Goal: Task Accomplishment & Management: Complete application form

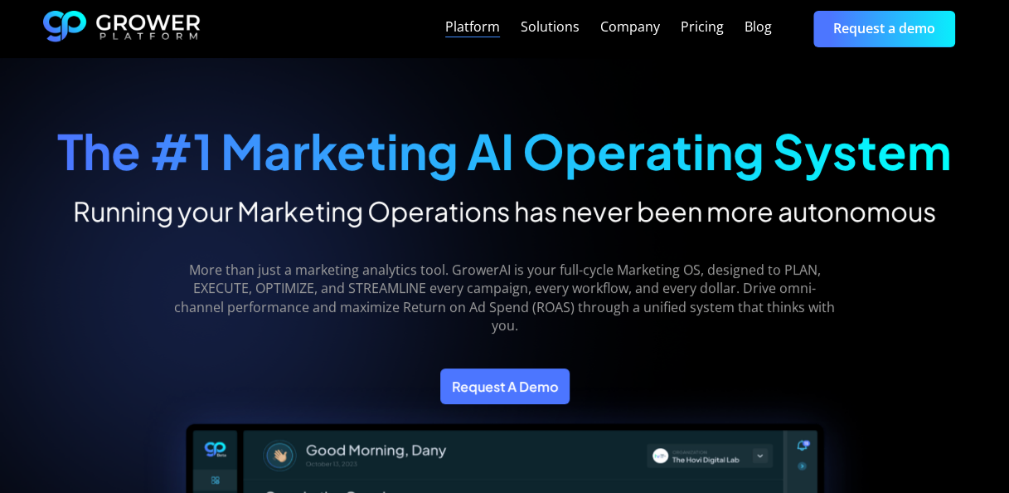
click at [483, 34] on div "Platform" at bounding box center [472, 27] width 55 height 16
click at [536, 22] on div "Solutions" at bounding box center [550, 27] width 59 height 16
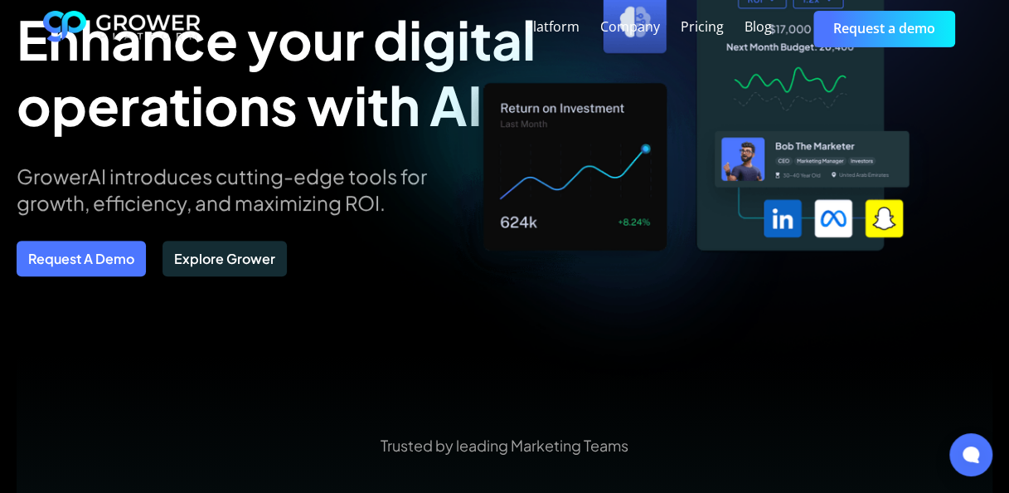
scroll to position [151, 0]
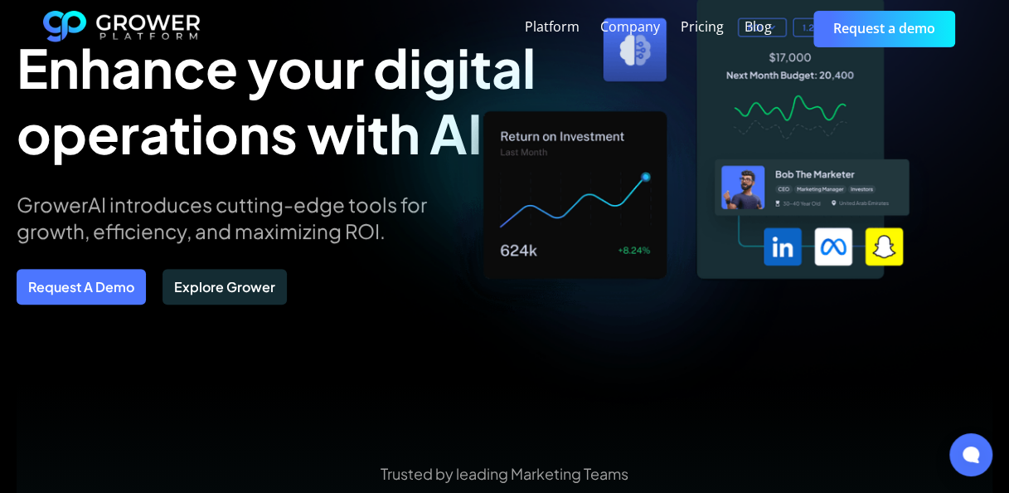
click at [825, 31] on link "Request a demo" at bounding box center [884, 29] width 142 height 36
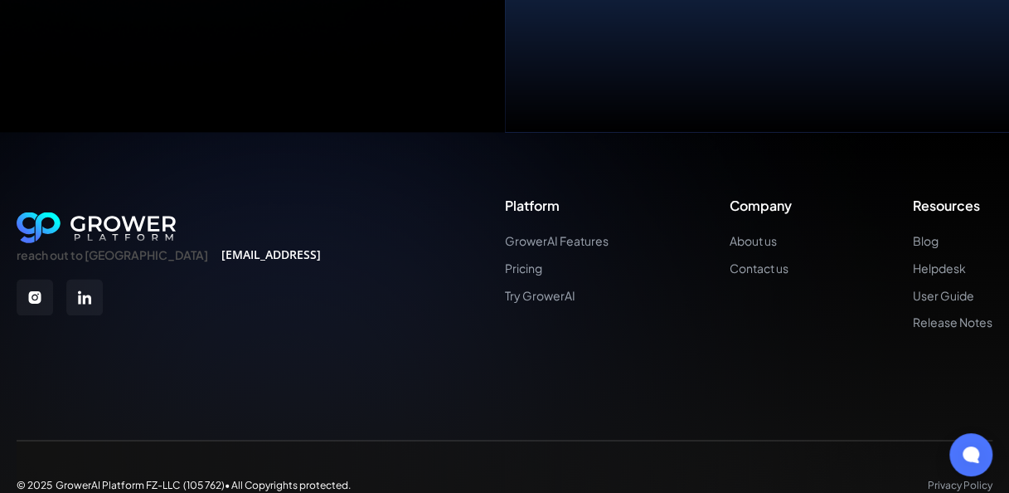
scroll to position [1092, 0]
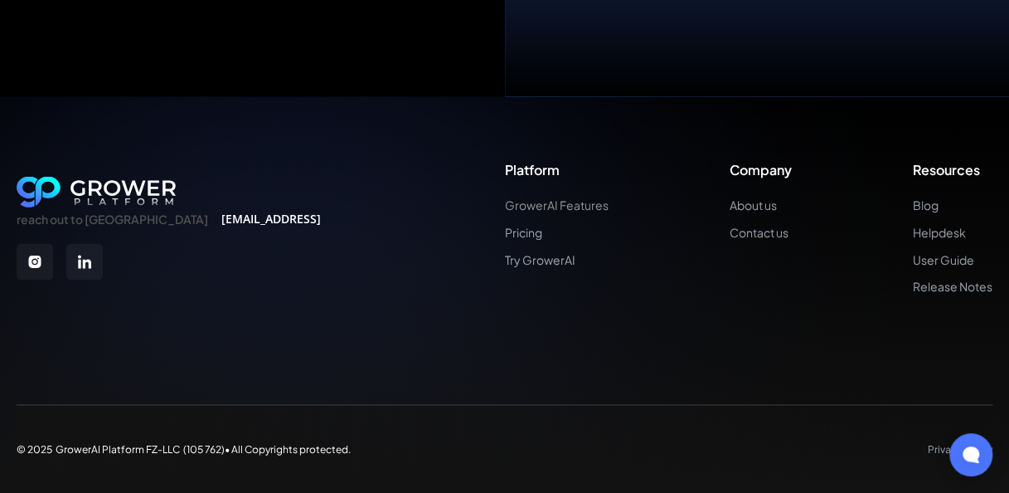
click at [547, 206] on link "GrowerAI Features" at bounding box center [557, 205] width 104 height 14
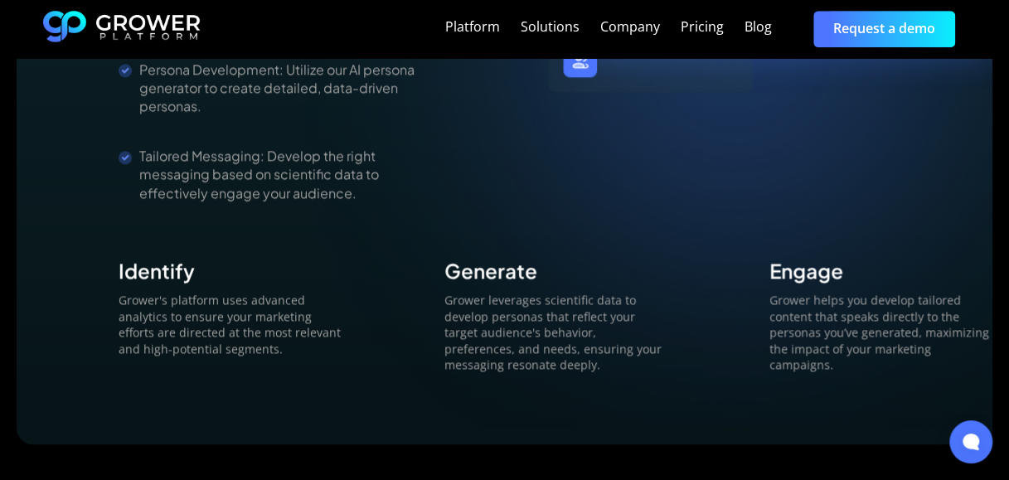
scroll to position [3983, 0]
